Goal: Navigation & Orientation: Find specific page/section

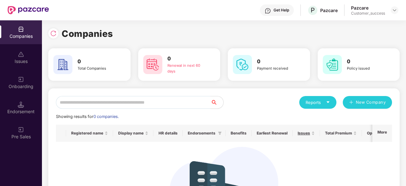
scroll to position [4, 0]
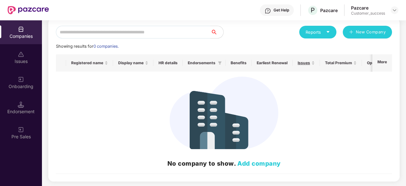
scroll to position [70, 0]
